Goal: Task Accomplishment & Management: Use online tool/utility

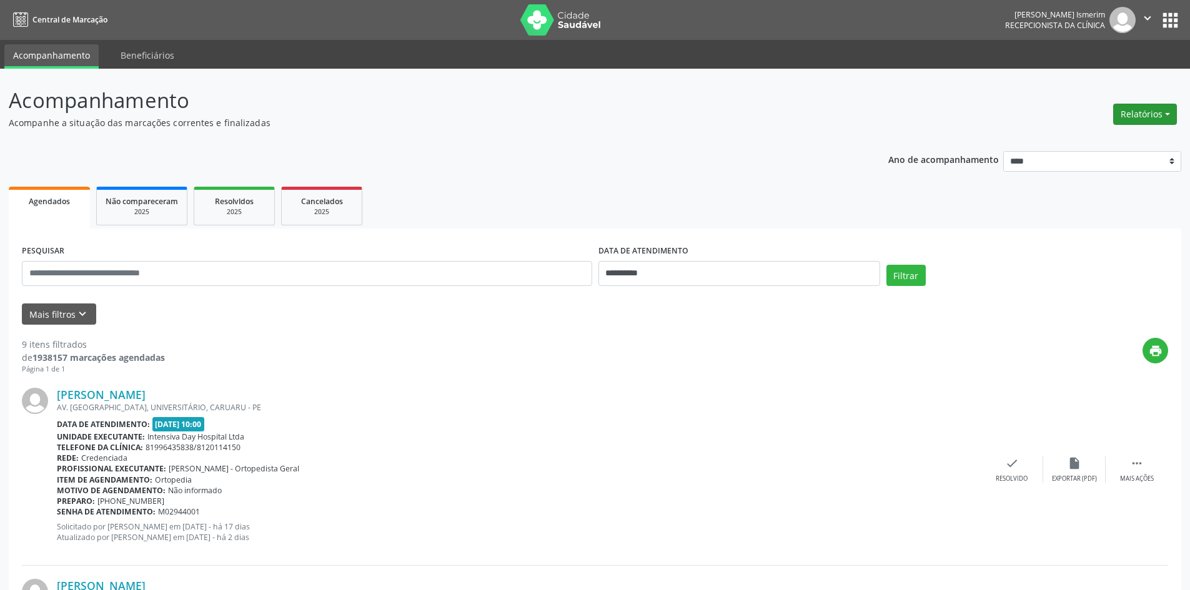
click at [1143, 115] on button "Relatórios" at bounding box center [1145, 114] width 64 height 21
click at [1103, 137] on link "Agendamentos" at bounding box center [1110, 140] width 134 height 17
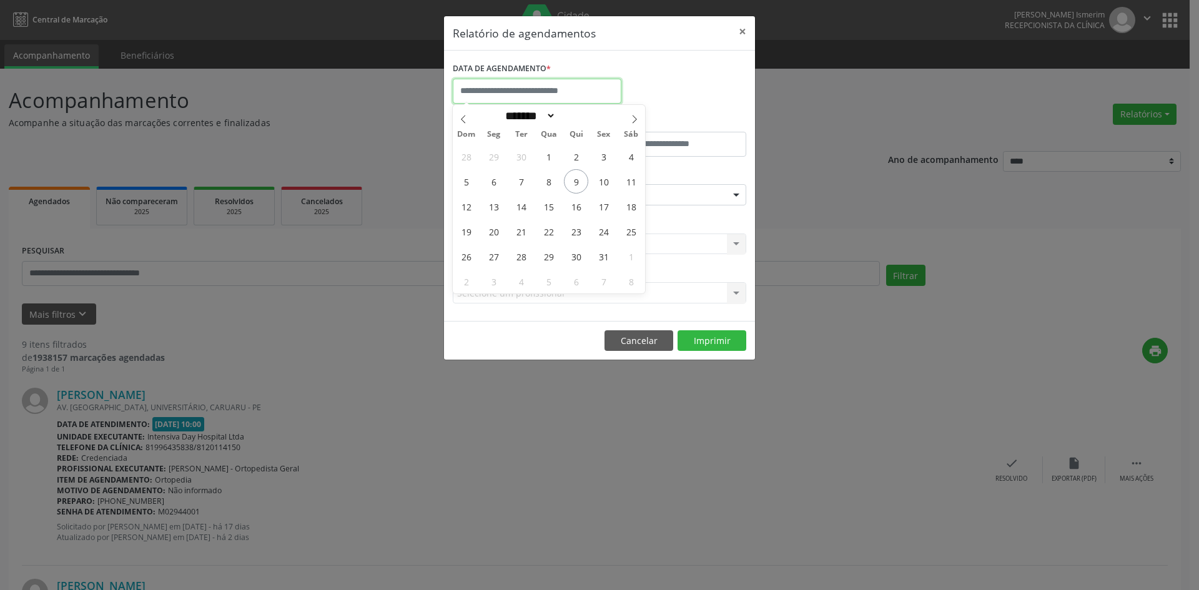
click at [571, 90] on input "text" at bounding box center [537, 91] width 169 height 25
click at [606, 182] on span "10" at bounding box center [603, 181] width 24 height 24
type input "**********"
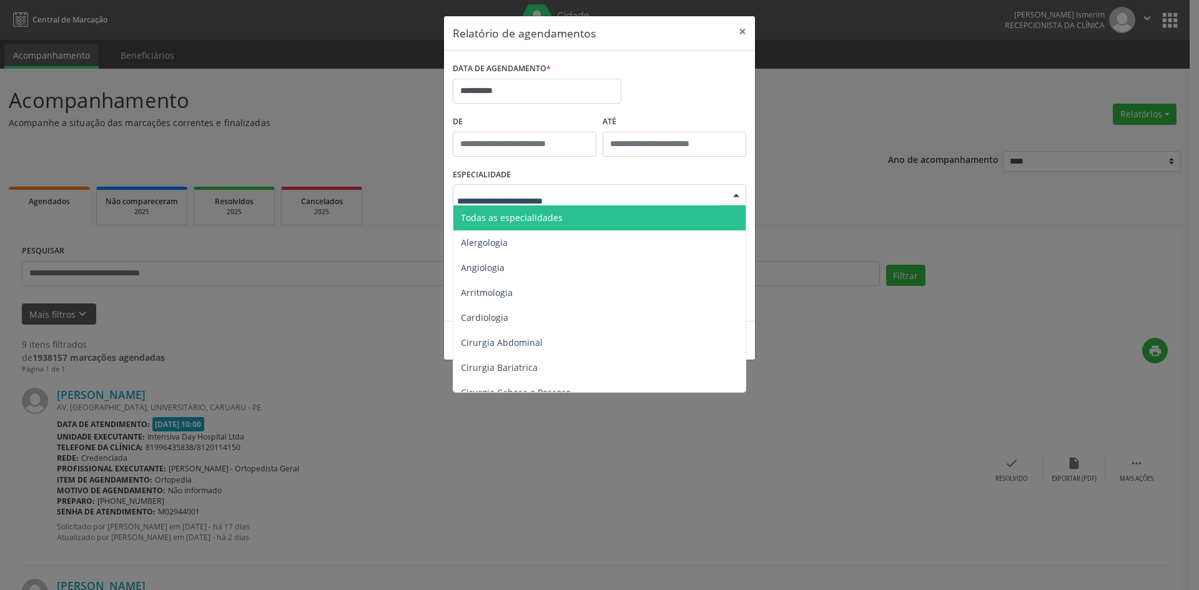
click at [725, 192] on div "Todas as especialidades Alergologia Angiologia Arritmologia Cardiologia Cirurgi…" at bounding box center [600, 194] width 294 height 21
click at [678, 210] on span "Todas as especialidades" at bounding box center [600, 217] width 294 height 25
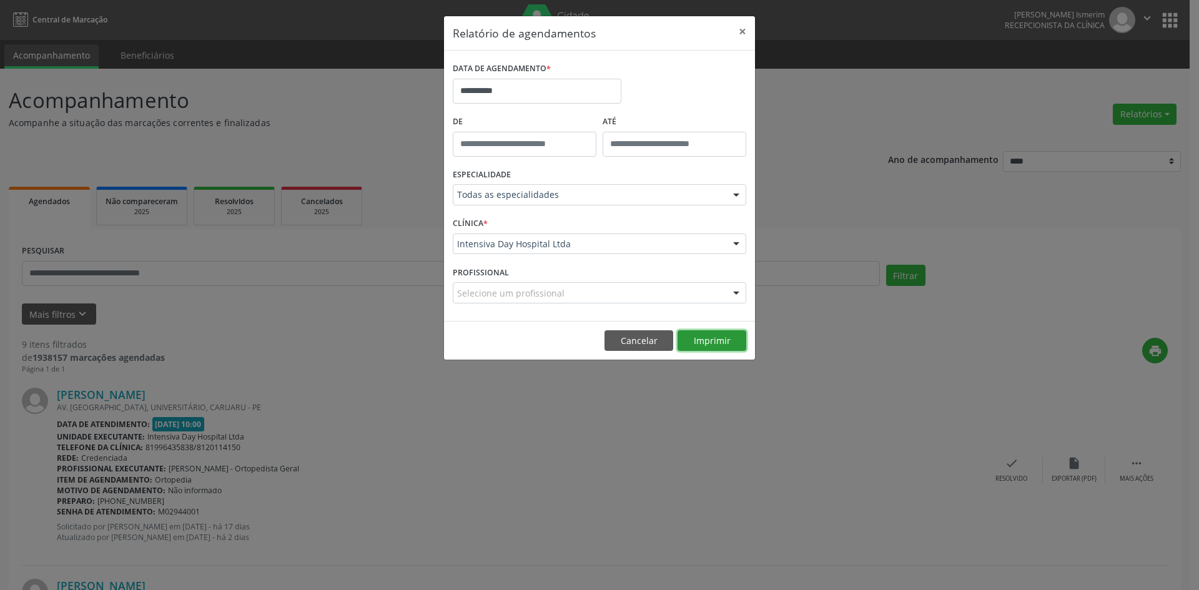
click at [714, 340] on button "Imprimir" at bounding box center [712, 340] width 69 height 21
click at [746, 31] on button "×" at bounding box center [742, 31] width 25 height 31
